Goal: Information Seeking & Learning: Learn about a topic

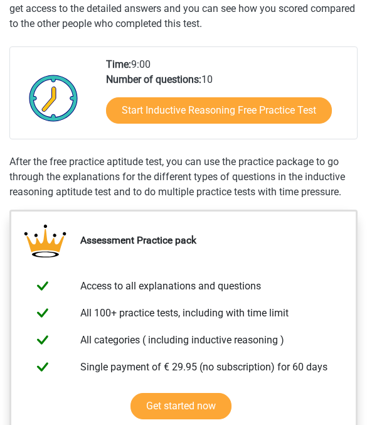
click at [304, 117] on link "Start Inductive Reasoning Free Practice Test" at bounding box center [219, 111] width 226 height 26
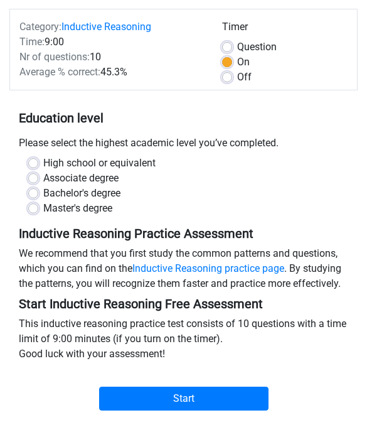
scroll to position [152, 0]
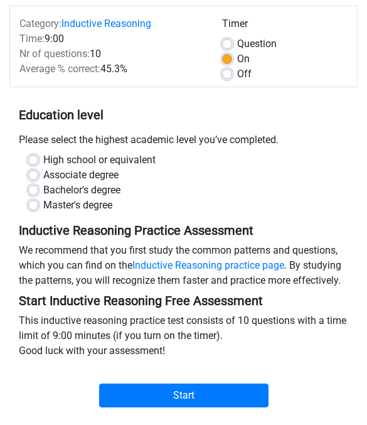
click at [241, 398] on input "Start" at bounding box center [183, 395] width 169 height 24
click at [100, 177] on label "Associate degree" at bounding box center [80, 174] width 75 height 15
click at [38, 177] on input "Associate degree" at bounding box center [33, 173] width 10 height 13
radio input "true"
click at [154, 397] on input "Start" at bounding box center [183, 395] width 169 height 24
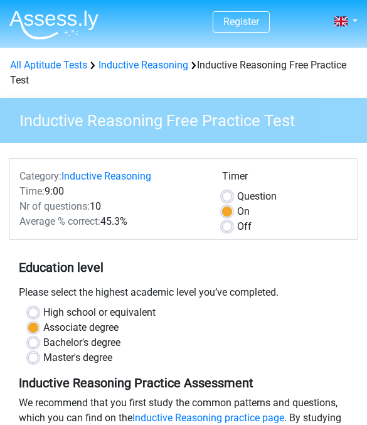
scroll to position [171, 0]
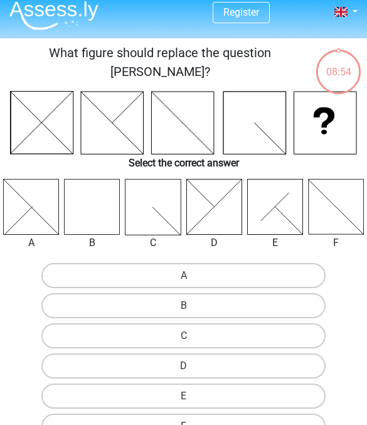
scroll to position [9, 0]
click at [75, 224] on icon at bounding box center [92, 206] width 55 height 55
click at [237, 309] on label "B" at bounding box center [183, 305] width 285 height 25
click at [192, 309] on input "B" at bounding box center [188, 309] width 8 height 8
radio input "true"
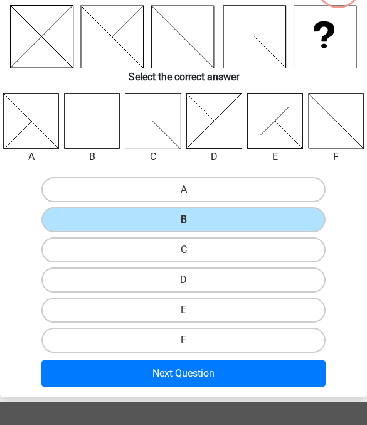
click at [247, 383] on button "Next Question" at bounding box center [183, 373] width 285 height 26
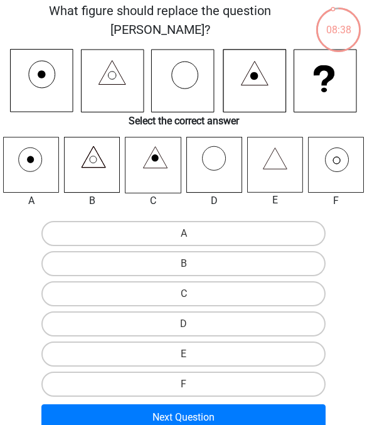
scroll to position [53, 0]
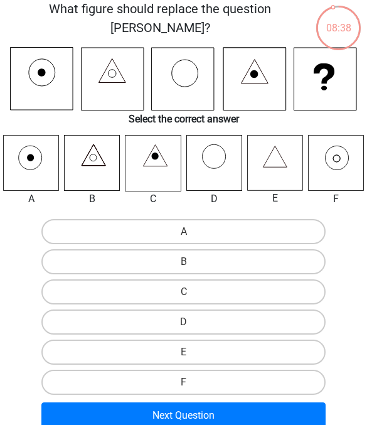
click at [266, 379] on label "F" at bounding box center [183, 381] width 285 height 25
click at [192, 382] on input "F" at bounding box center [188, 386] width 8 height 8
radio input "true"
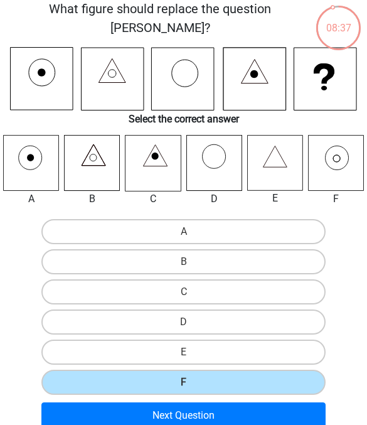
click at [266, 408] on button "Next Question" at bounding box center [183, 415] width 285 height 26
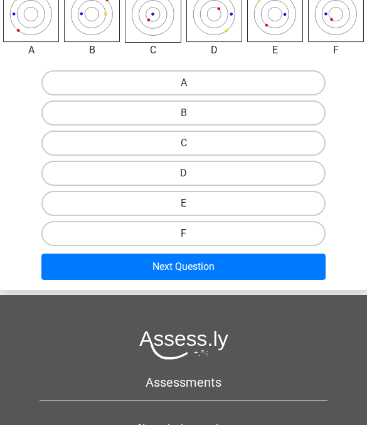
scroll to position [206, 0]
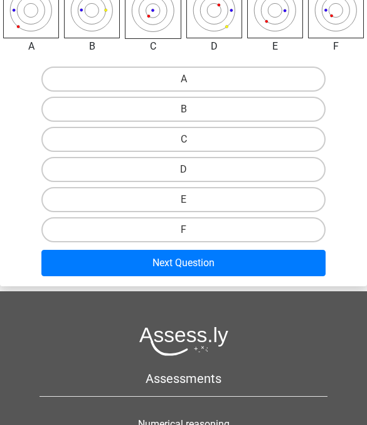
click at [260, 264] on button "Next Question" at bounding box center [183, 263] width 285 height 26
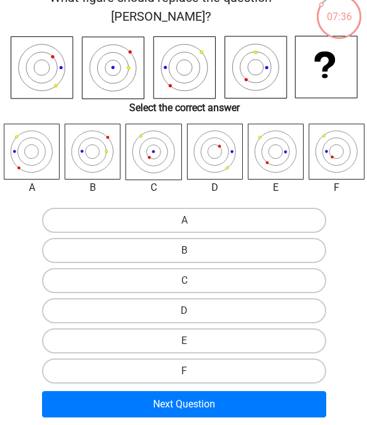
scroll to position [65, 0]
click at [260, 272] on label "C" at bounding box center [183, 280] width 285 height 25
click at [192, 280] on input "C" at bounding box center [188, 284] width 8 height 8
radio input "true"
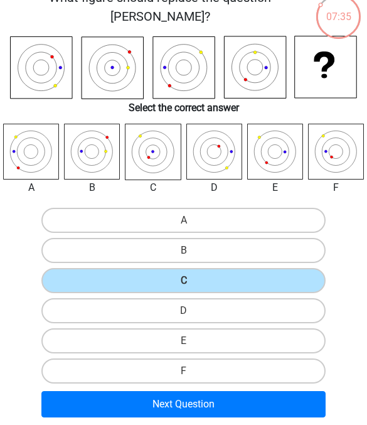
click at [245, 396] on button "Next Question" at bounding box center [183, 404] width 285 height 26
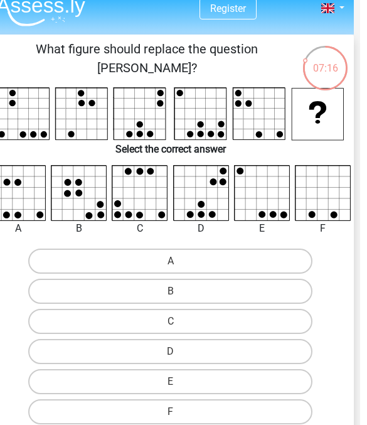
scroll to position [0, 6]
